Goal: Information Seeking & Learning: Learn about a topic

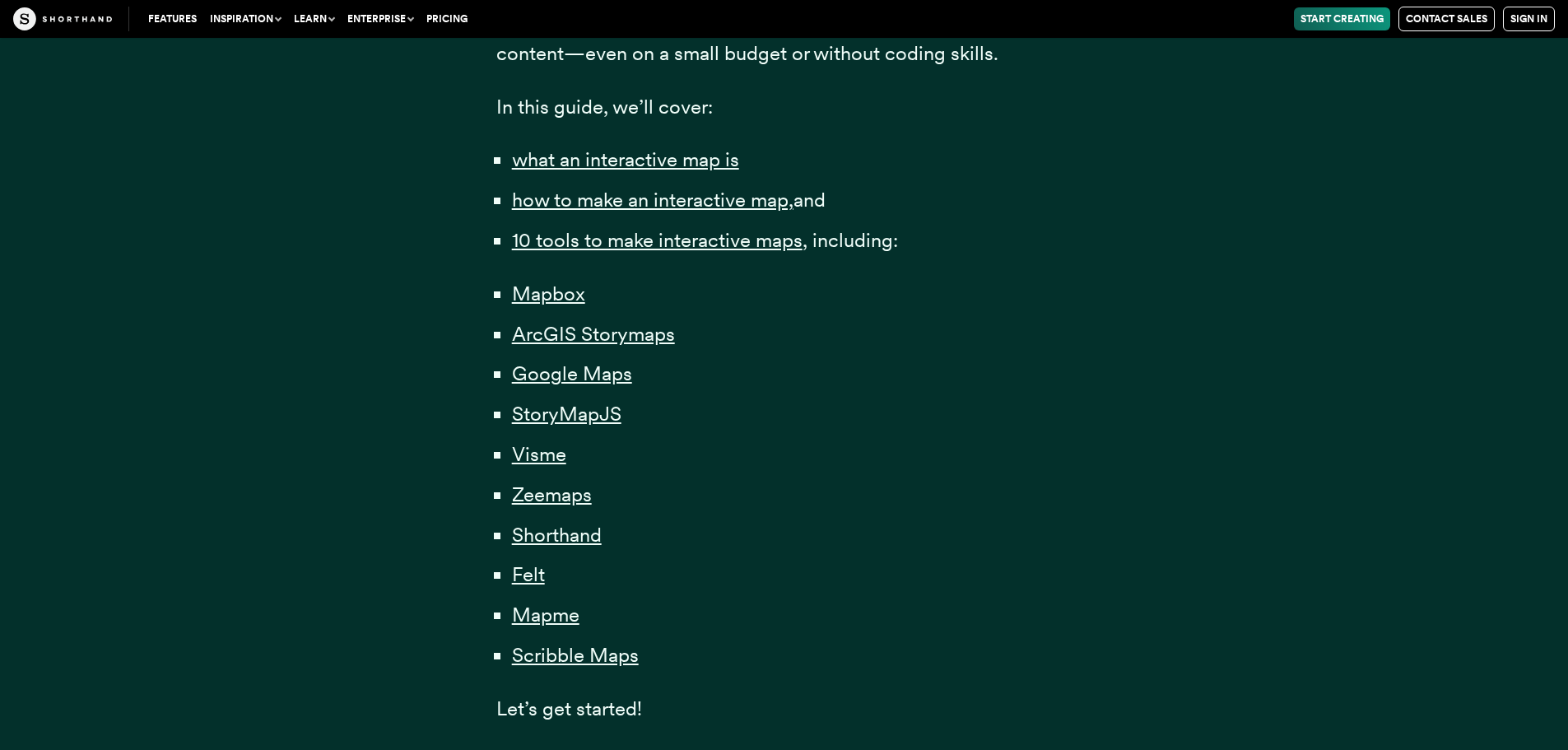
scroll to position [1094, 0]
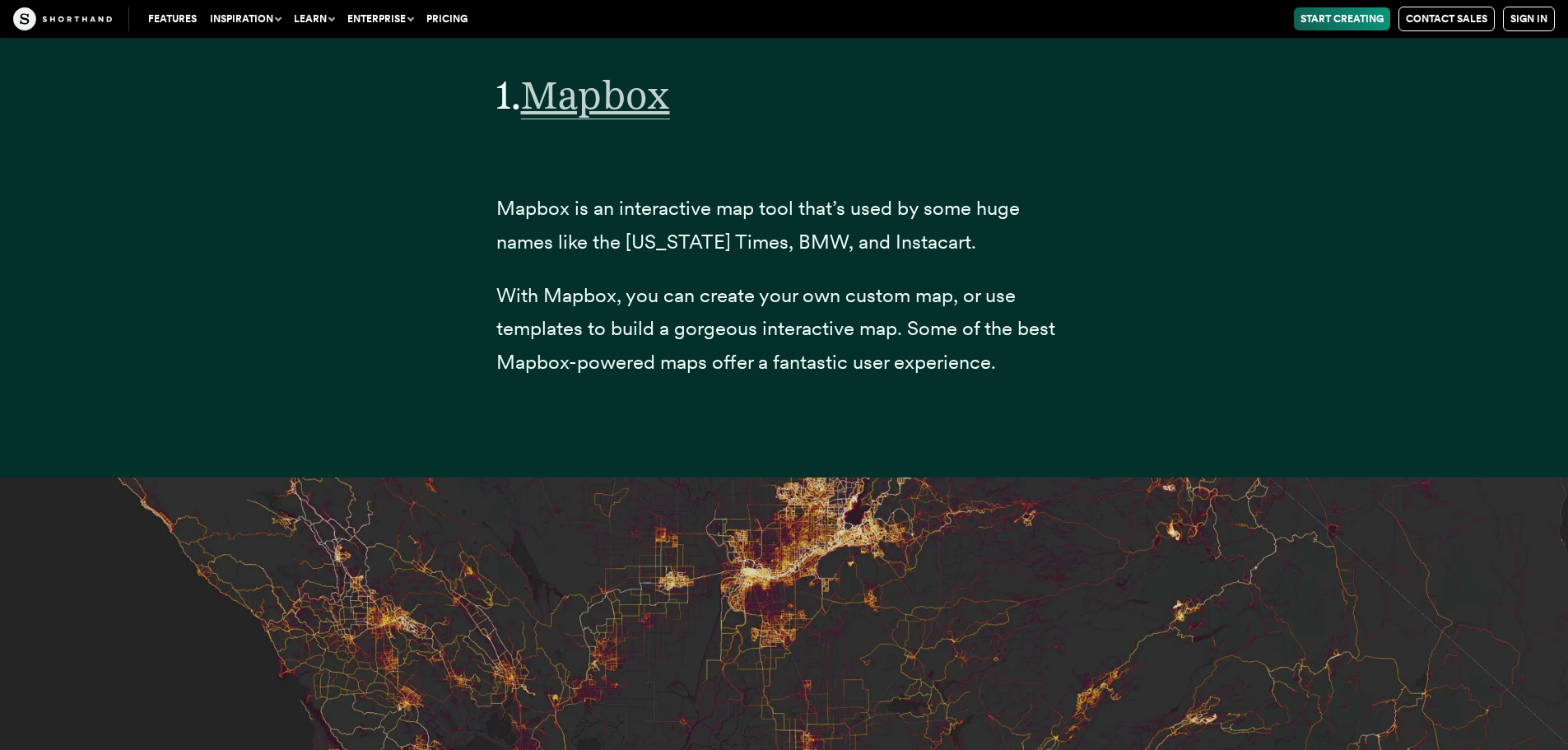
click at [619, 120] on span "Mapbox" at bounding box center [595, 95] width 149 height 48
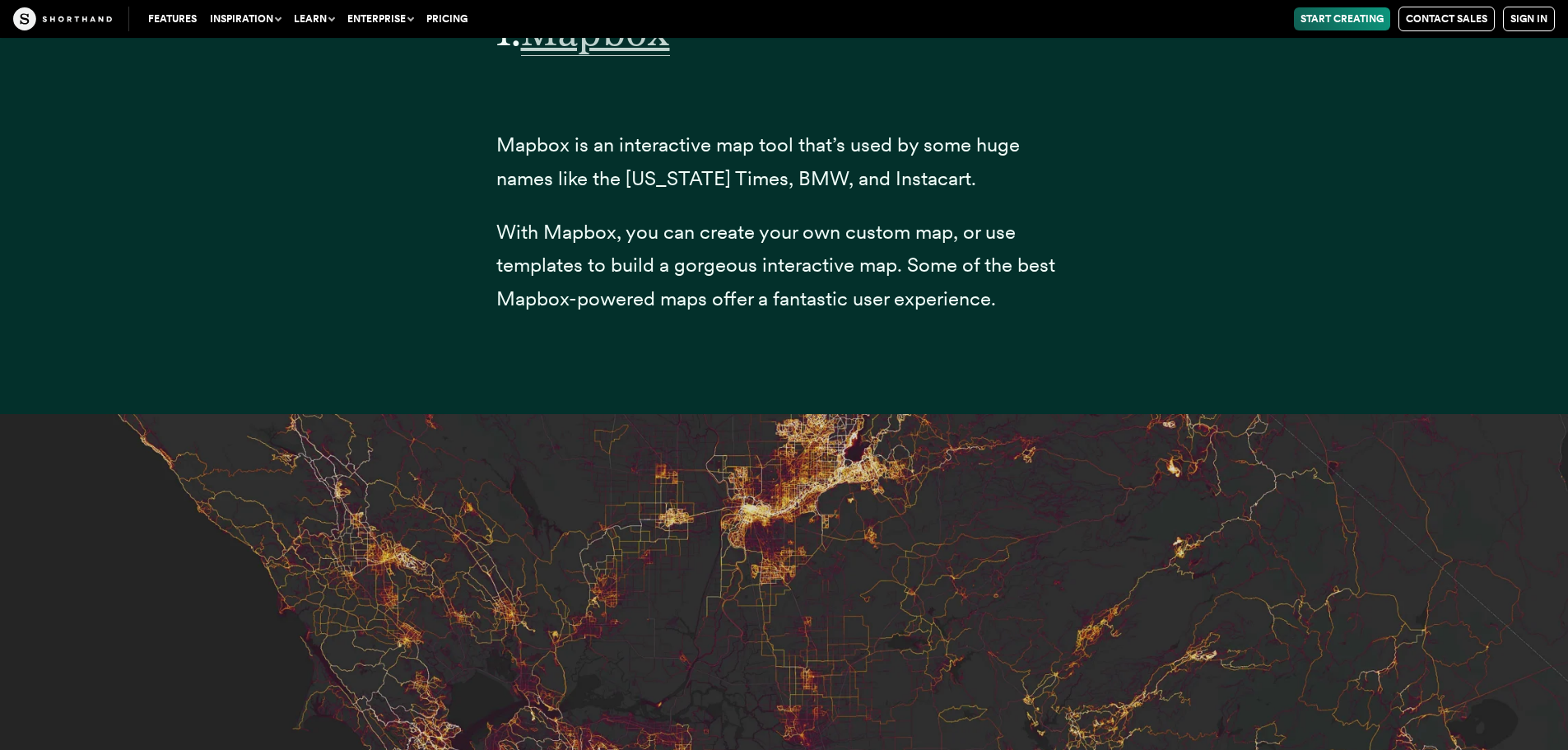
scroll to position [6421, 0]
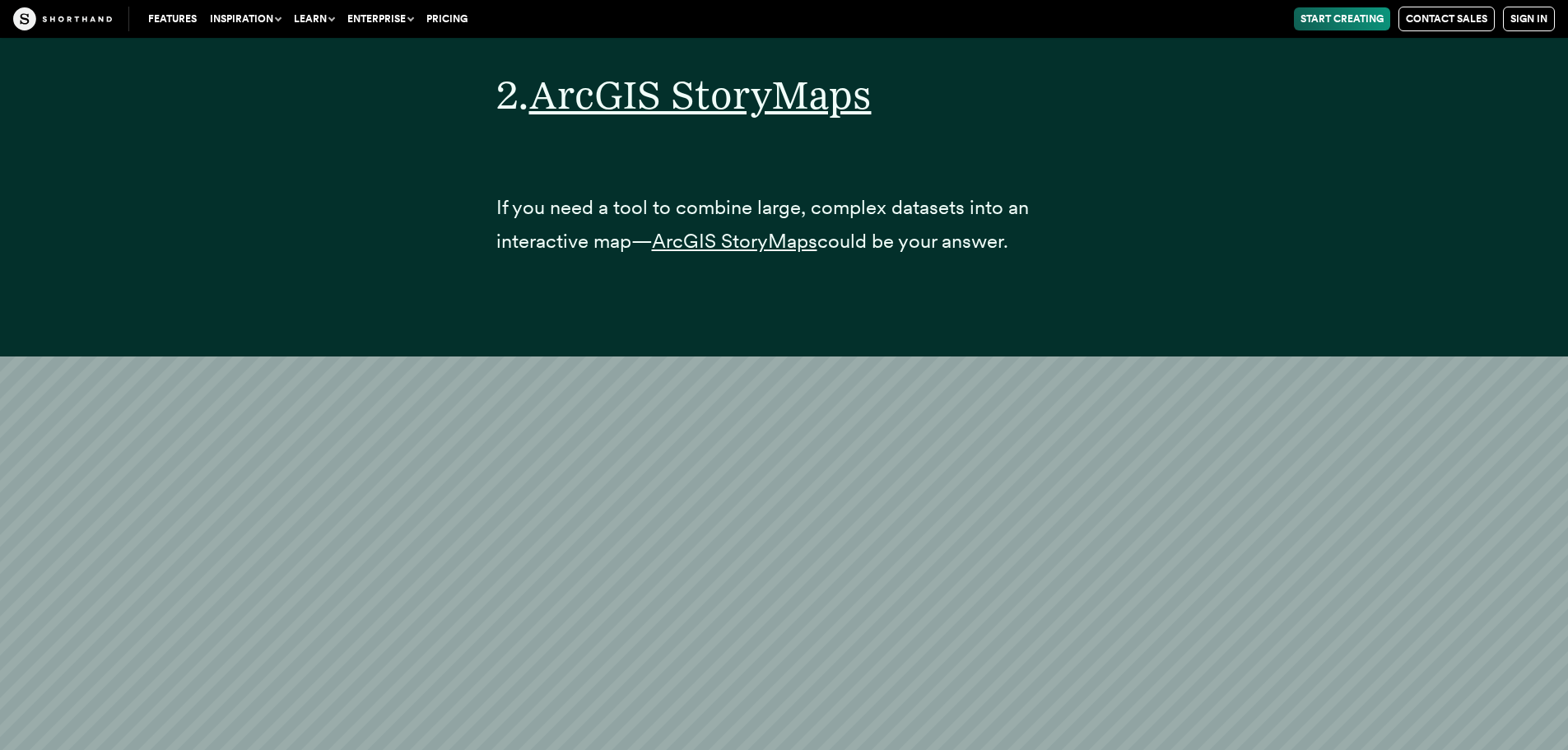
scroll to position [10132, 0]
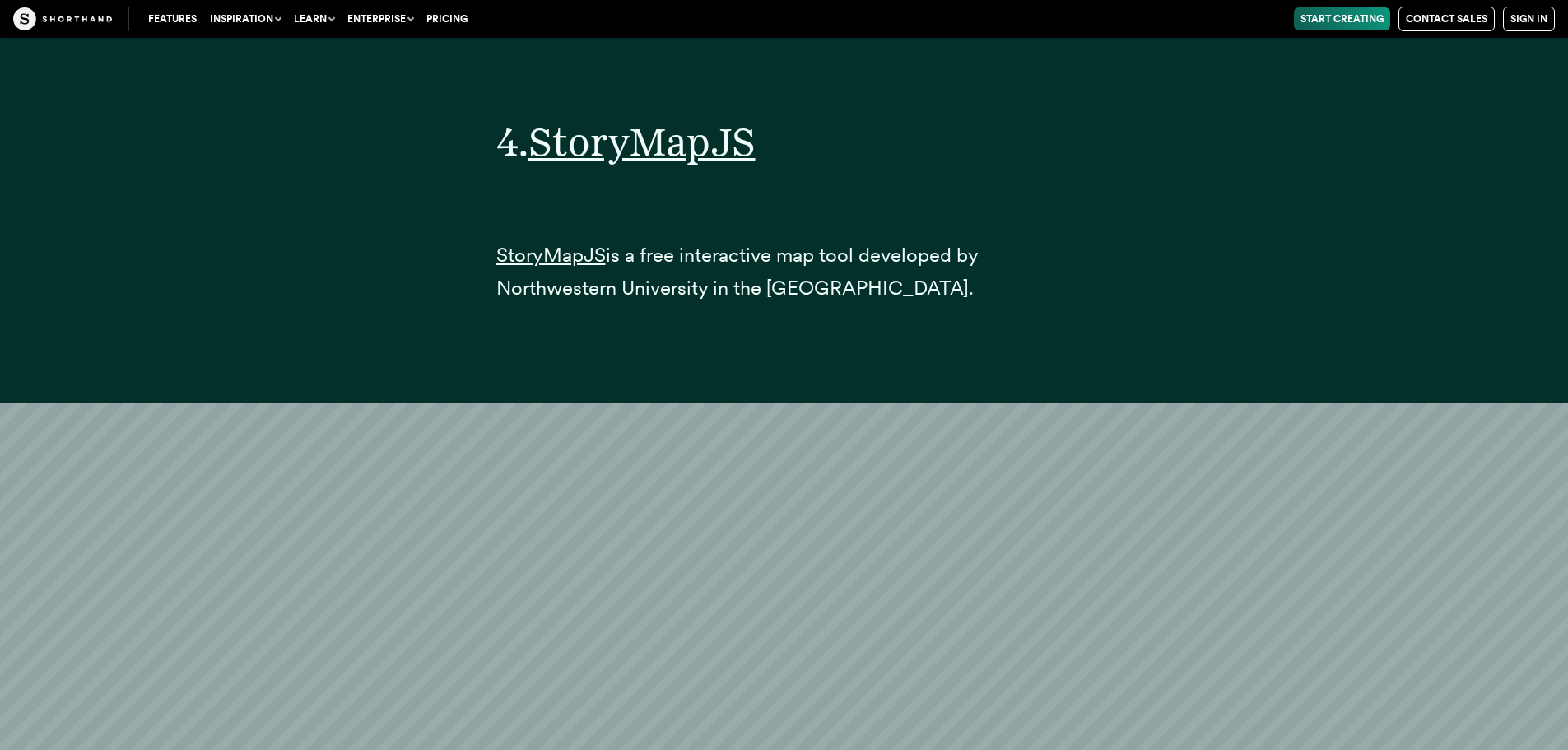
scroll to position [18553, 0]
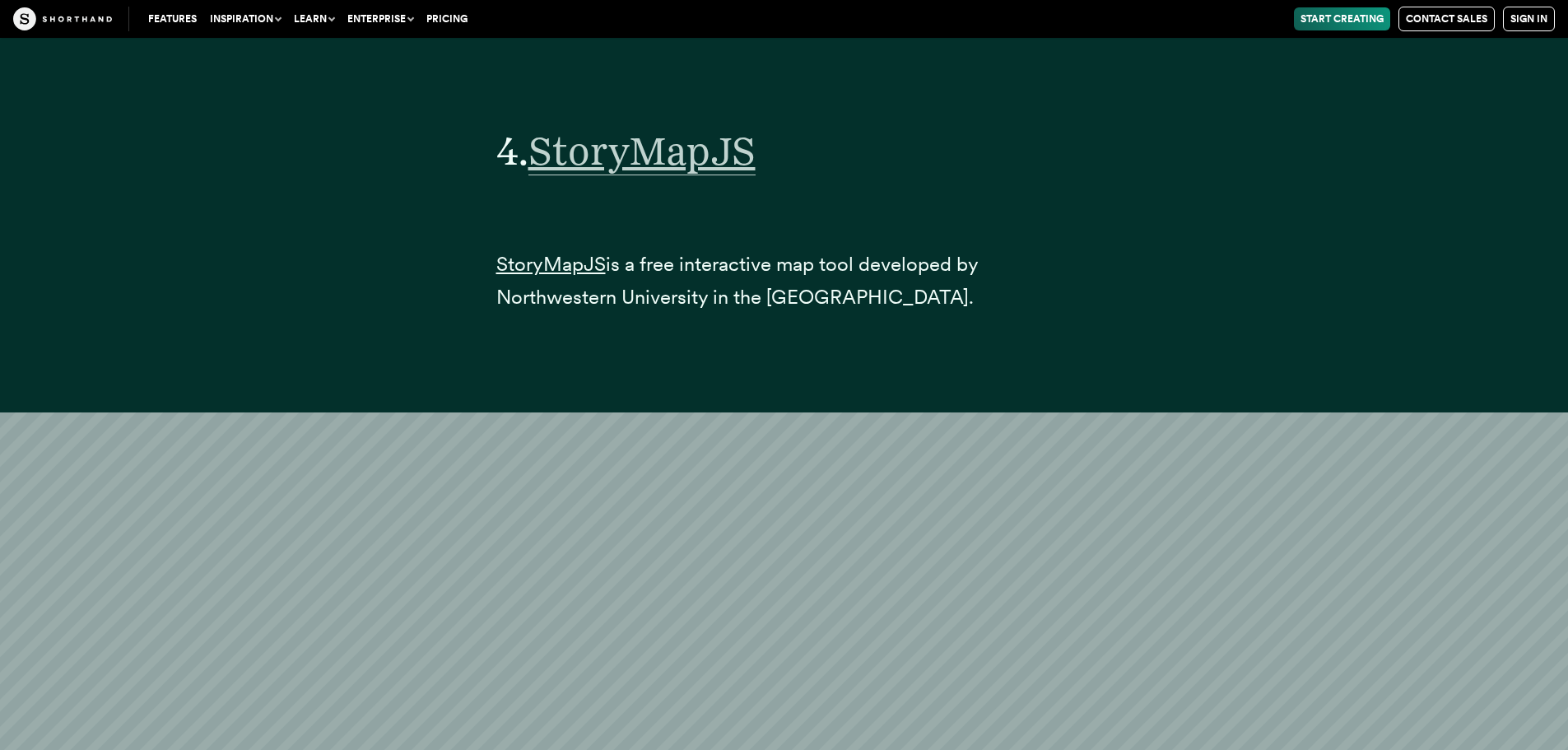
click at [692, 148] on span "StoryMapJS" at bounding box center [642, 151] width 227 height 48
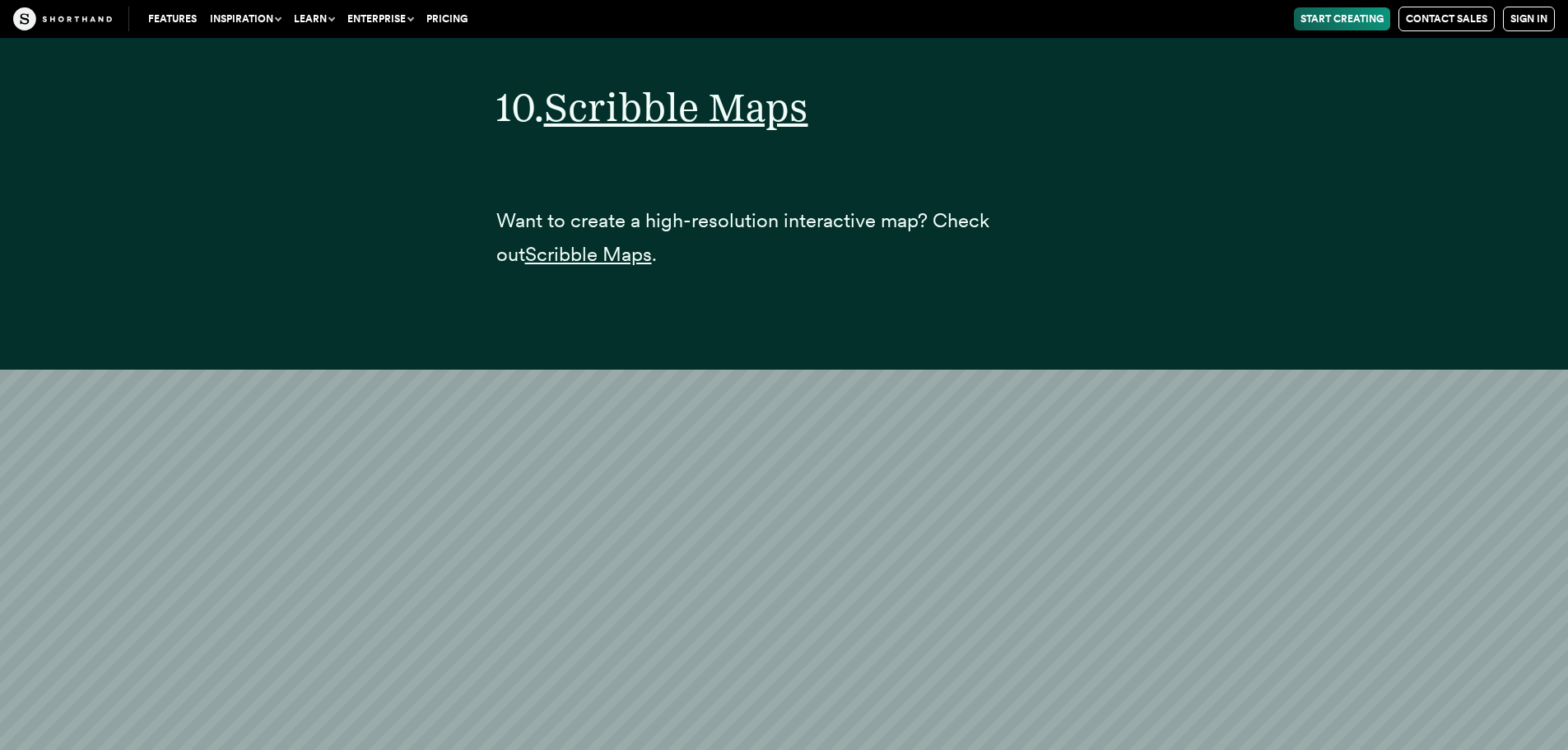
scroll to position [40091, 0]
